Goal: Communication & Community: Answer question/provide support

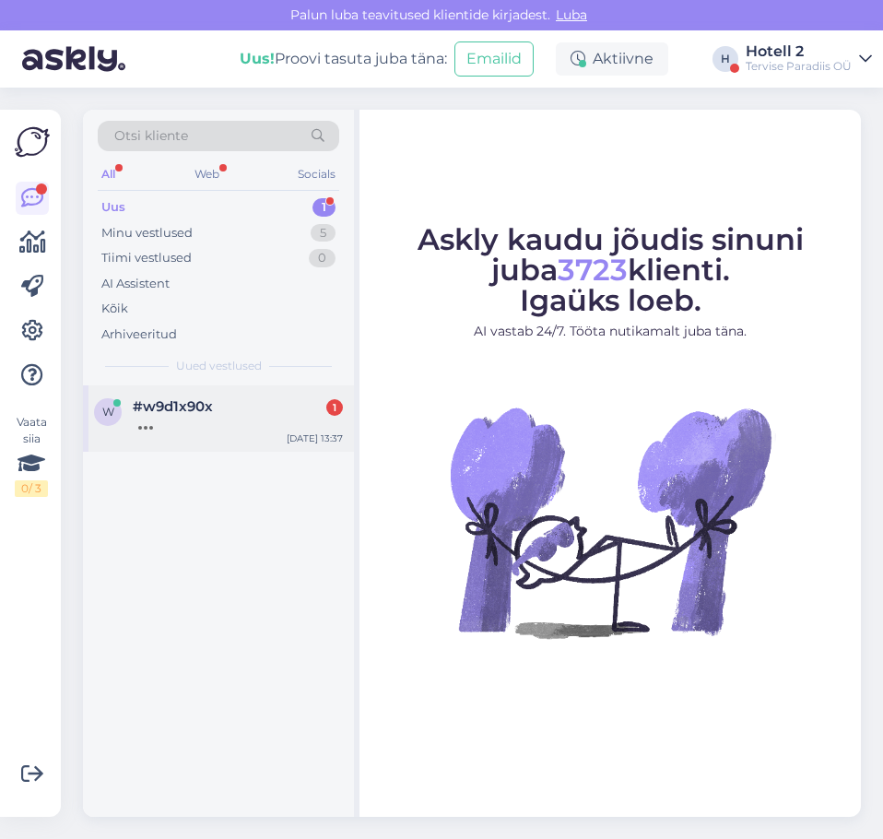
click at [206, 430] on div at bounding box center [238, 423] width 210 height 17
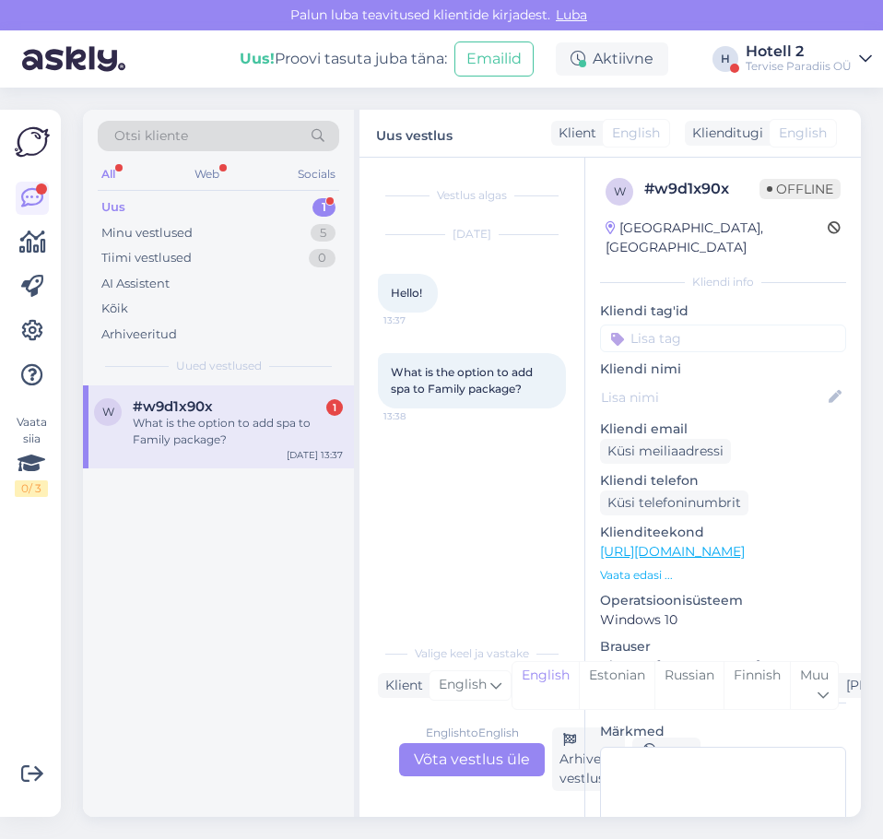
click at [275, 430] on div "What is the option to add spa to Family package?" at bounding box center [238, 431] width 210 height 33
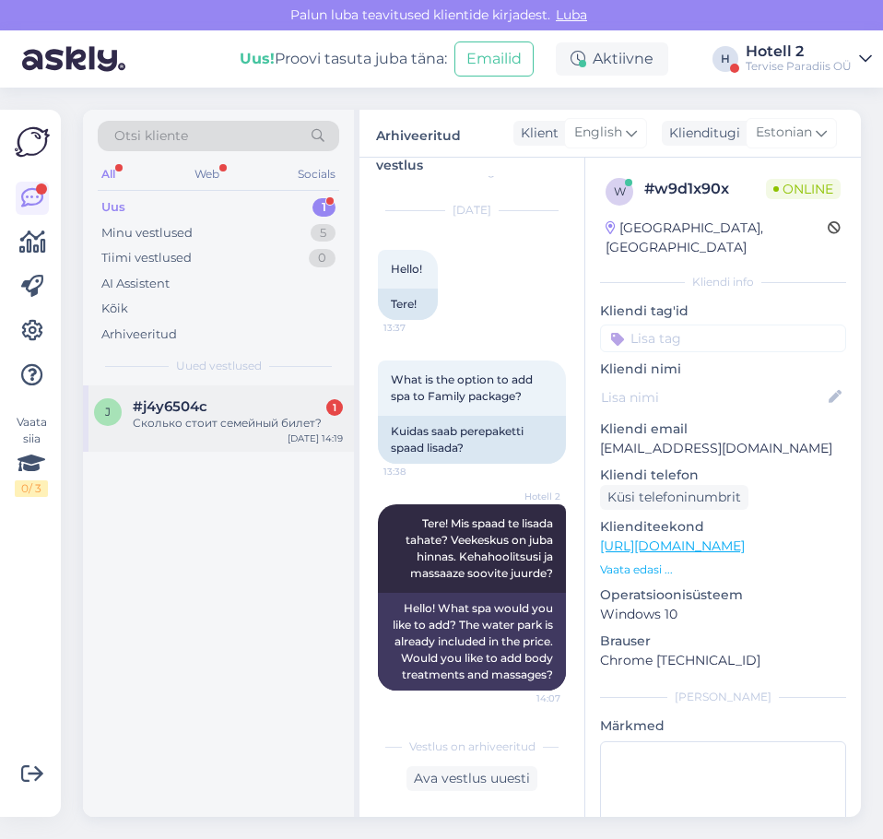
click at [199, 420] on div "Сколько стоит семейный билет?" at bounding box center [238, 423] width 210 height 17
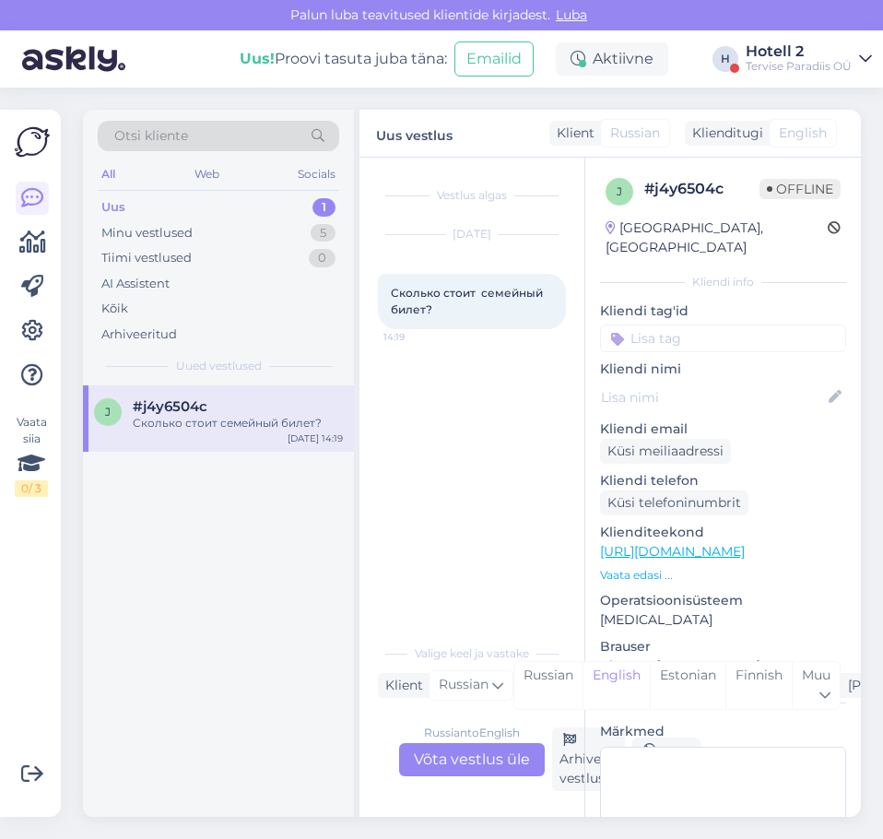
click at [465, 762] on div "Russian to English Võta vestlus üle" at bounding box center [472, 759] width 146 height 33
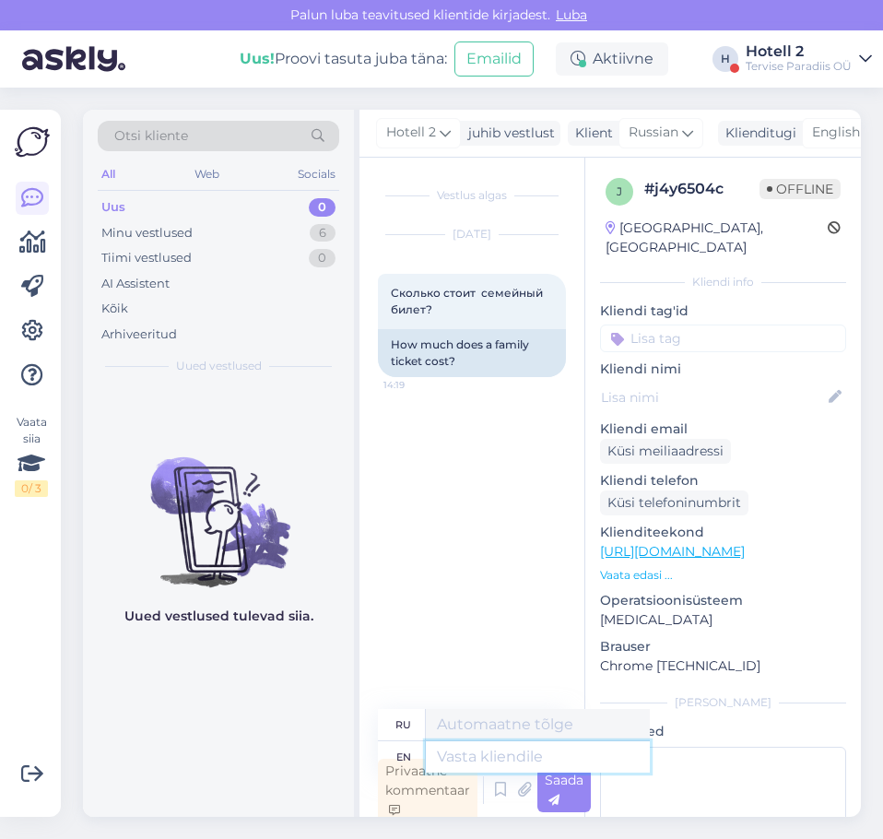
click at [464, 748] on textarea at bounding box center [538, 756] width 224 height 31
type textarea "Hello!"
type textarea "Привет!"
type textarea "Hello! Please"
type textarea "Здравствуйте! Пожалуйста."
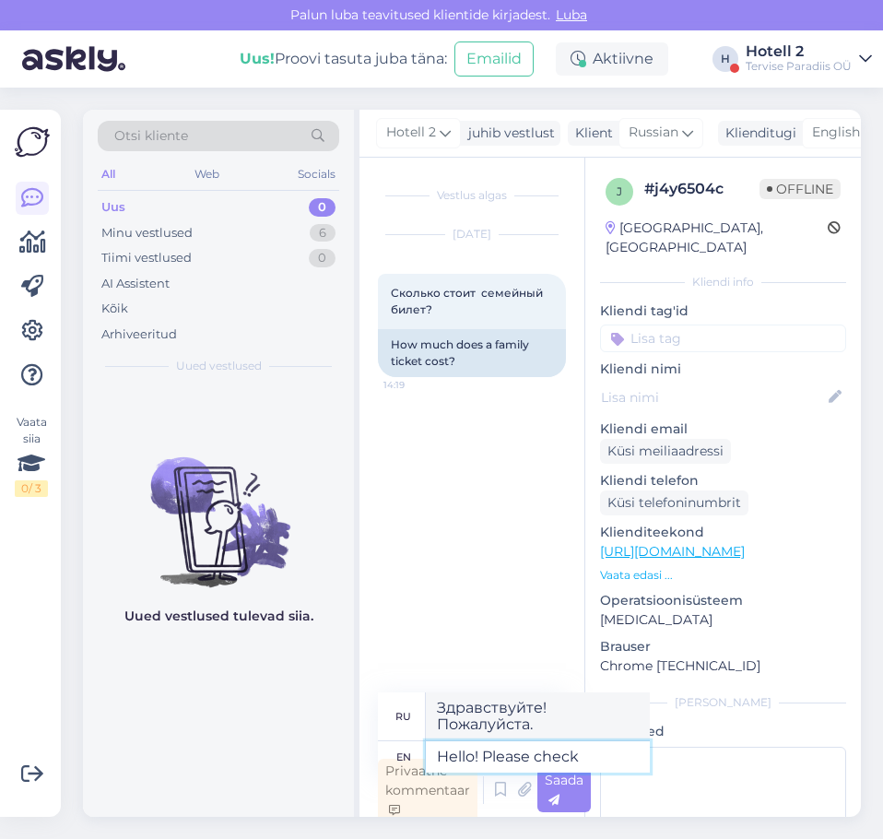
type textarea "Hello! Please check"
type textarea "Здравствуйте! Пожалуйста, проверьте."
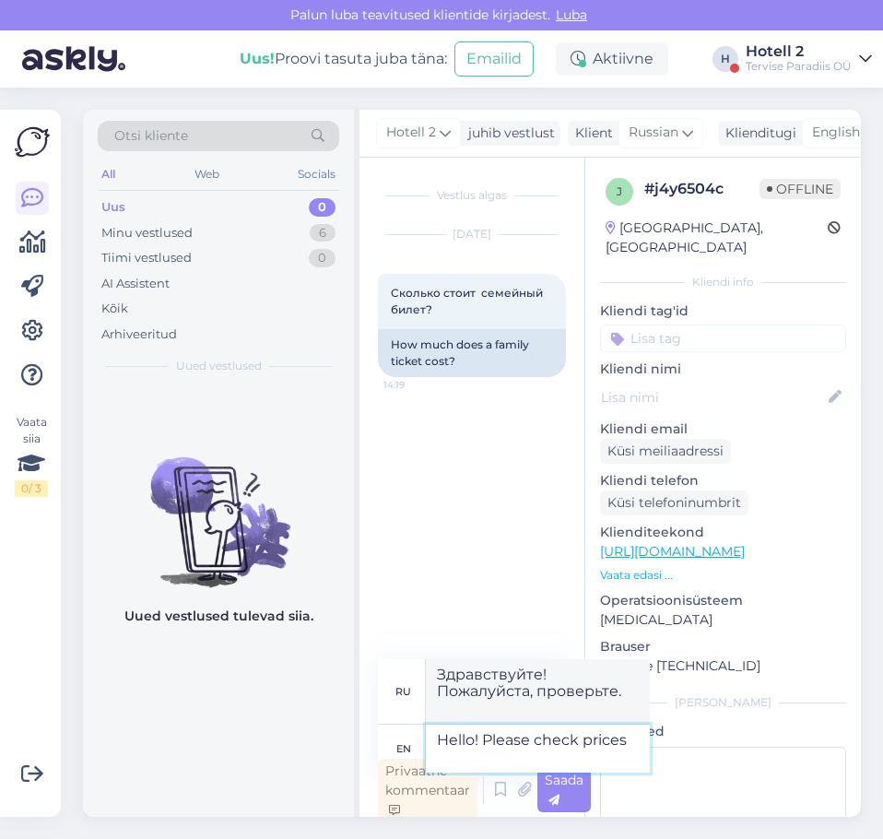
type textarea "Hello! Please check prices o"
type textarea "Здравствуйте! Пожалуйста, проверьте цены."
type textarea "Hello! Please check prices on"
type textarea "Здравствуйте! Пожалуйста, проверьте цены на"
type textarea "Hello! Please check prices on our w"
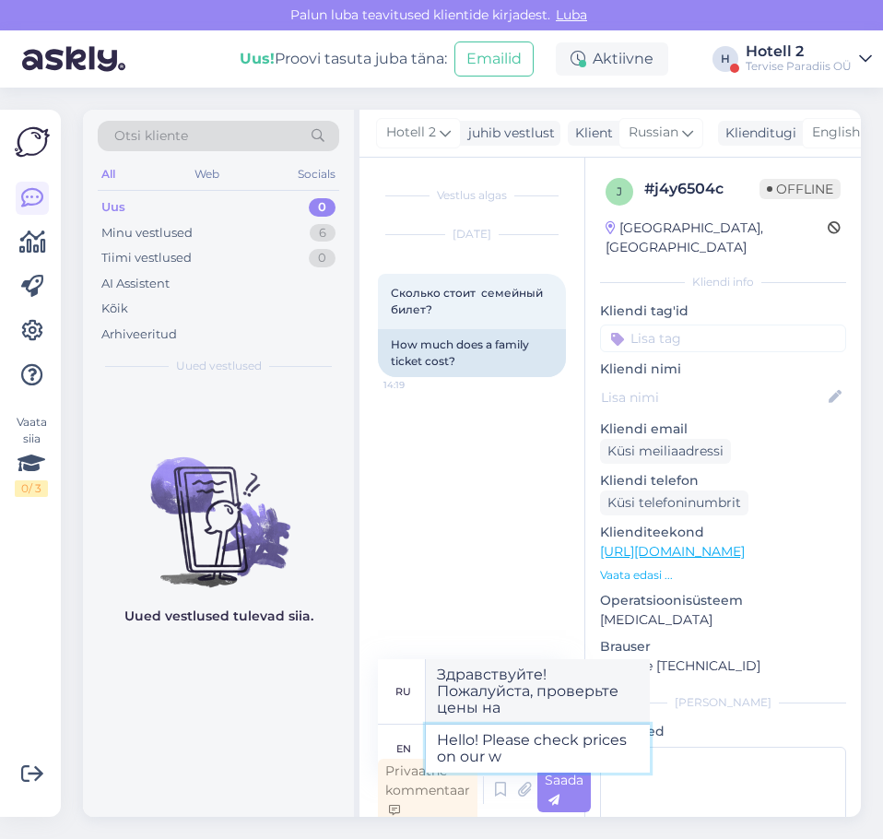
type textarea "Здравствуйте! Пожалуйста, проверьте цены на нашем сайте."
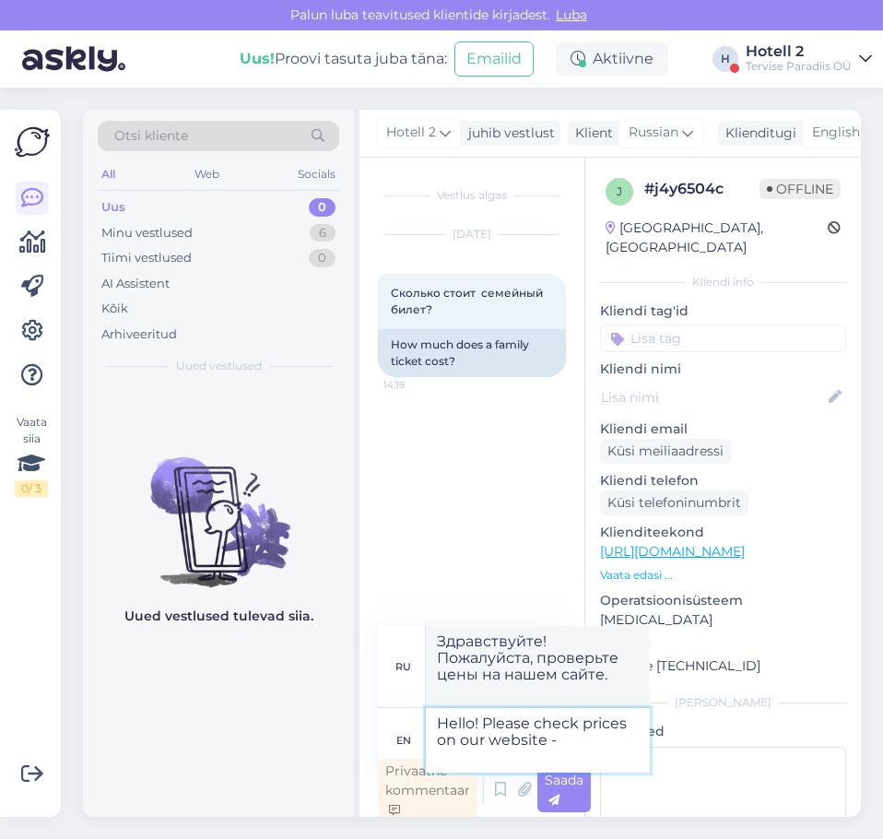
paste textarea "[URL][DOMAIN_NAME]"
type textarea "Hello! Please check prices on our website - [URL][DOMAIN_NAME]"
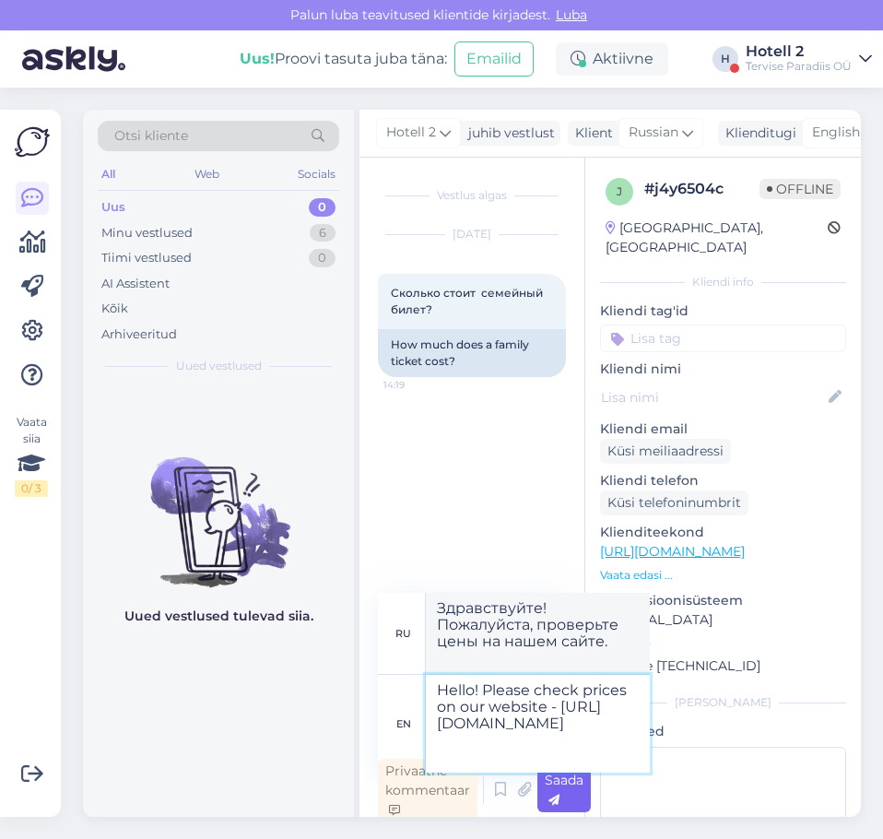
type textarea "Здравствуйте! Цены уточняйте на нашем сайте - [URL][DOMAIN_NAME]"
type textarea "Hello! Please check prices on our website - [URL][DOMAIN_NAME]"
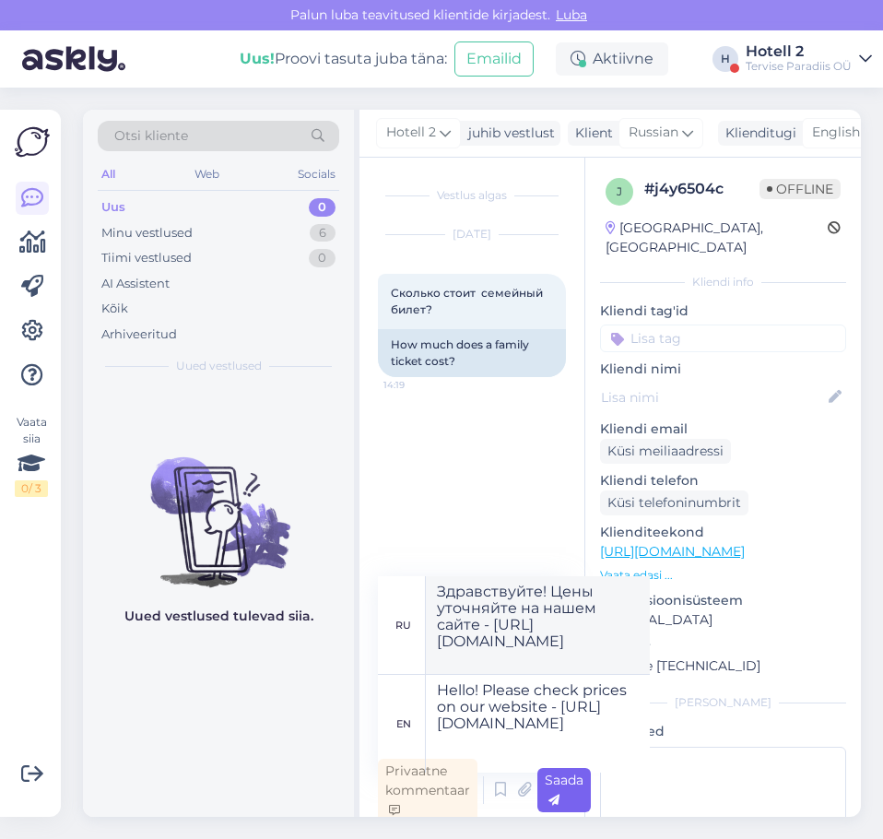
click at [564, 798] on div "Saada" at bounding box center [563, 790] width 53 height 44
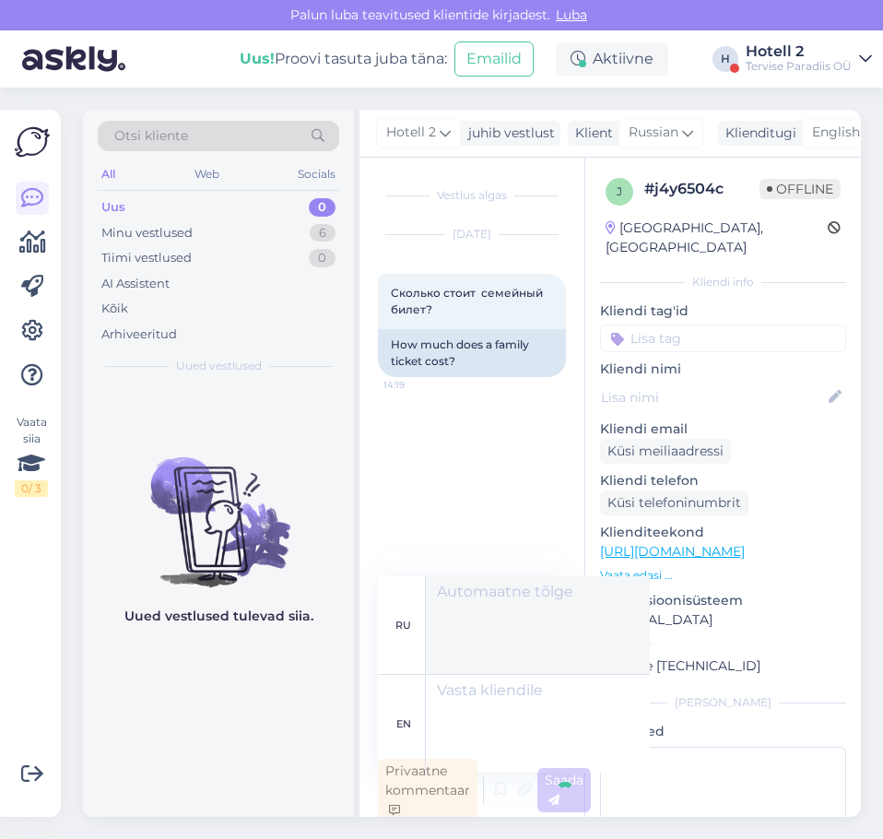
scroll to position [6, 0]
